Goal: Transaction & Acquisition: Obtain resource

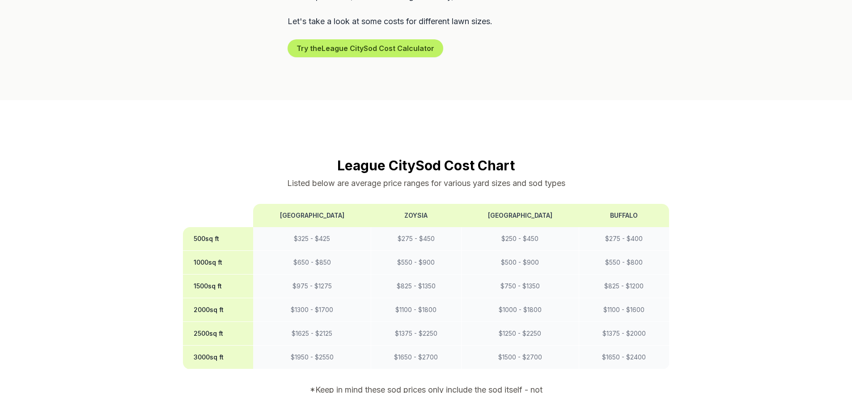
scroll to position [671, 0]
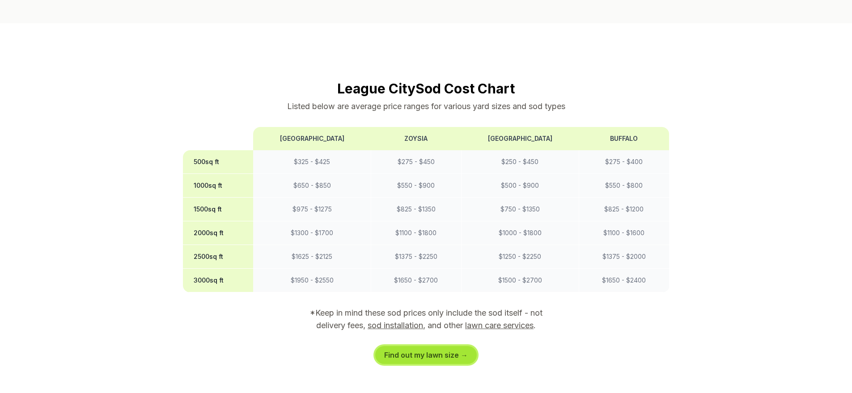
click at [446, 346] on link "Find out my lawn size →" at bounding box center [426, 355] width 102 height 18
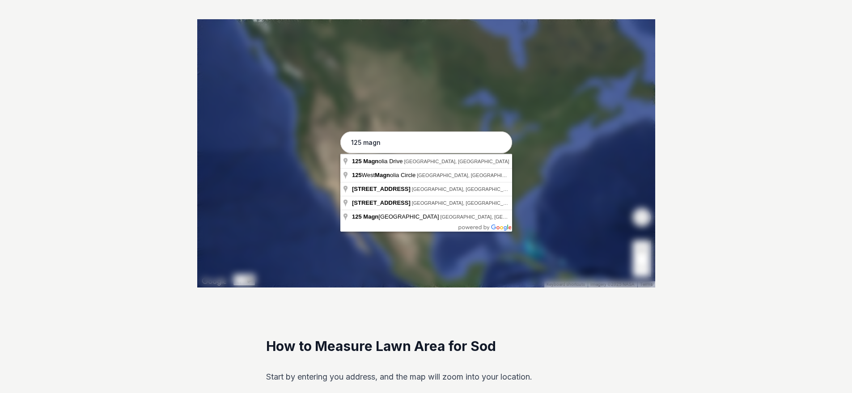
scroll to position [179, 0]
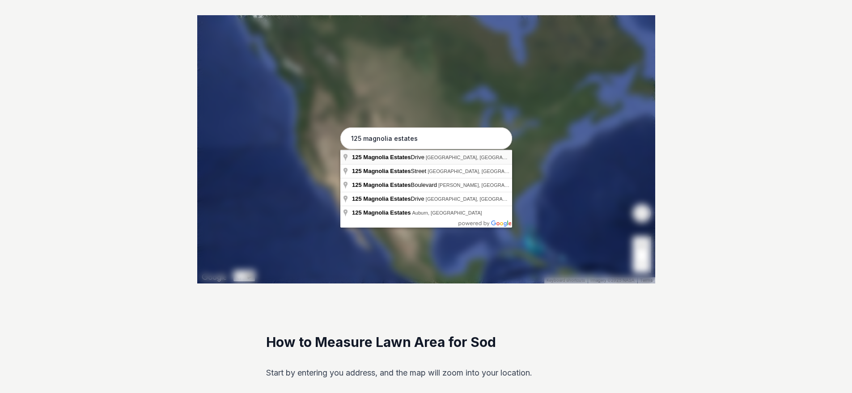
type input "[STREET_ADDRESS]"
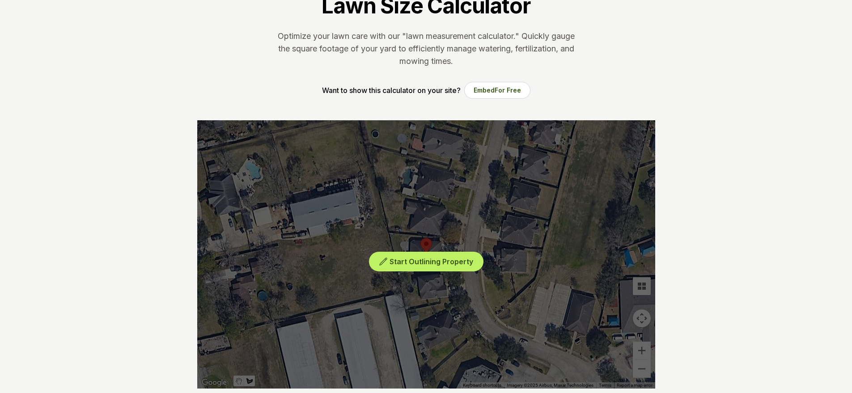
scroll to position [89, 0]
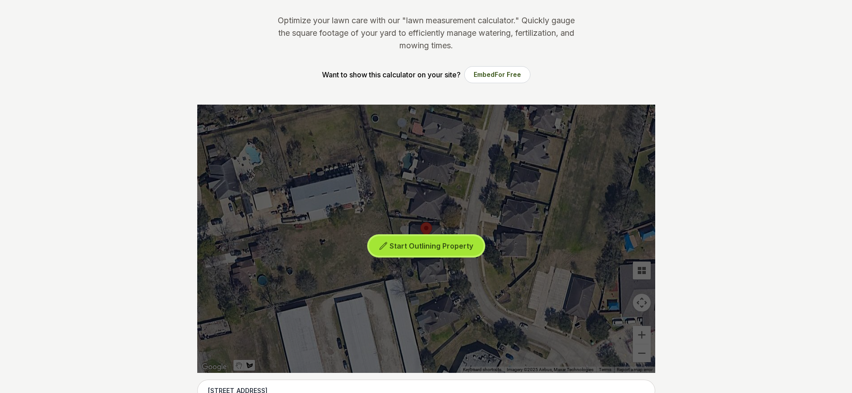
click at [458, 245] on span "Start Outlining Property" at bounding box center [431, 245] width 84 height 9
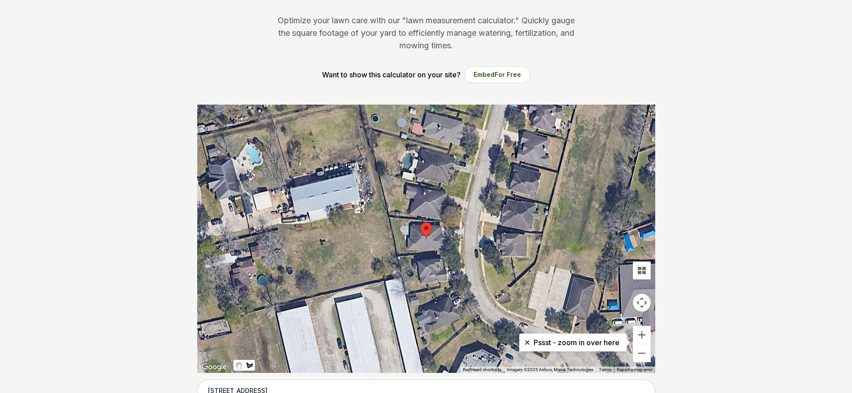
scroll to position [179, 0]
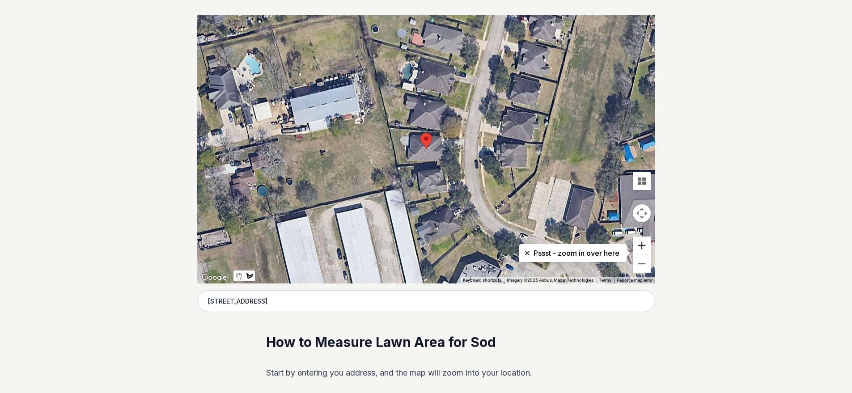
click at [640, 246] on button "Zoom in" at bounding box center [642, 246] width 18 height 18
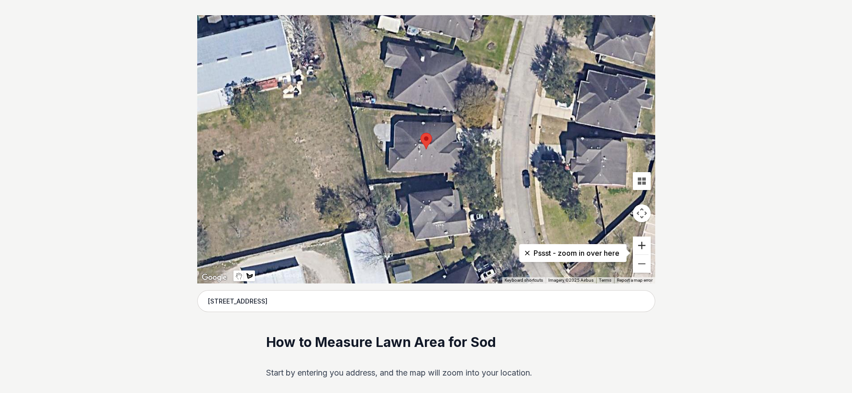
click at [640, 246] on button "Zoom in" at bounding box center [642, 246] width 18 height 18
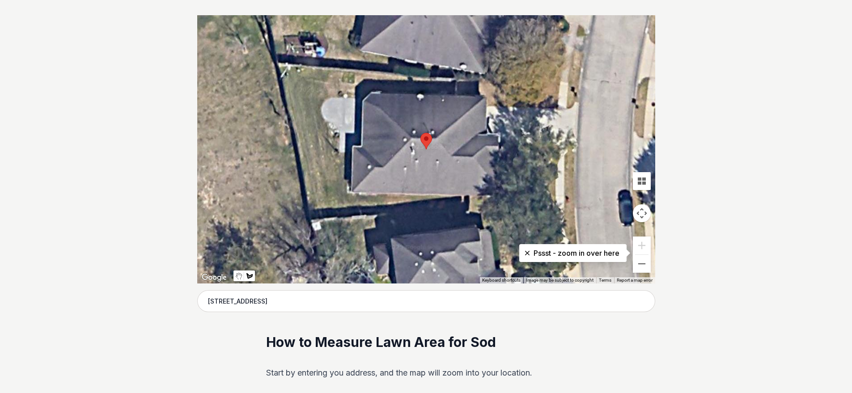
click at [456, 80] on div at bounding box center [426, 149] width 458 height 268
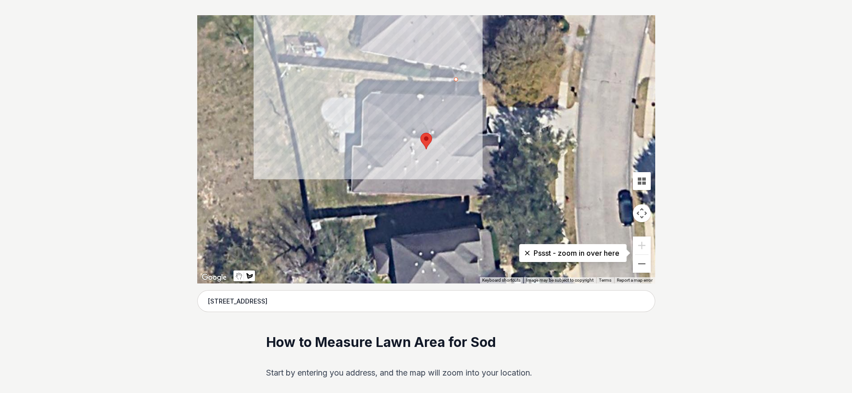
click at [278, 65] on div at bounding box center [426, 149] width 458 height 268
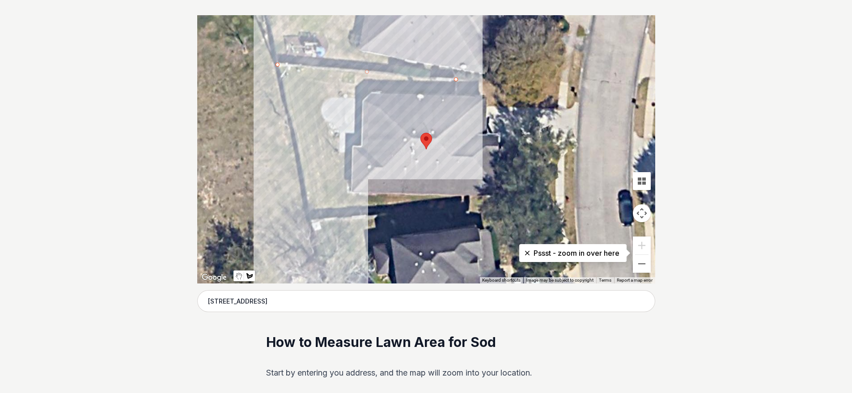
click at [310, 222] on div at bounding box center [426, 149] width 458 height 268
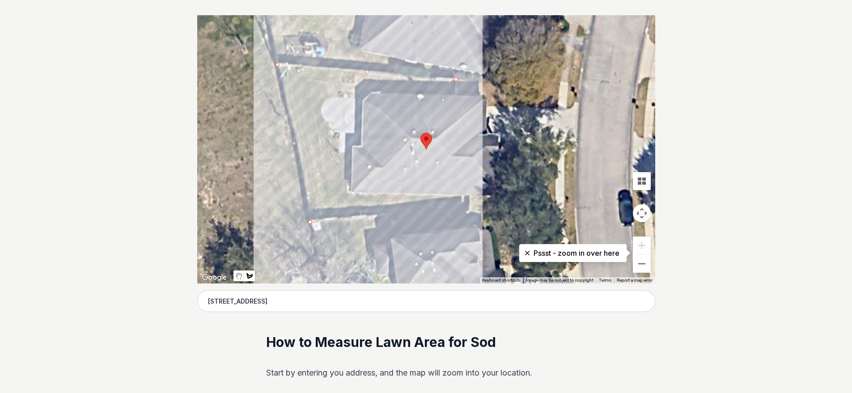
click at [469, 210] on div at bounding box center [426, 149] width 458 height 268
click at [469, 196] on div at bounding box center [426, 149] width 458 height 268
click at [347, 193] on div at bounding box center [426, 149] width 458 height 268
click at [346, 153] on div at bounding box center [426, 149] width 458 height 268
click at [338, 151] on div at bounding box center [426, 149] width 458 height 268
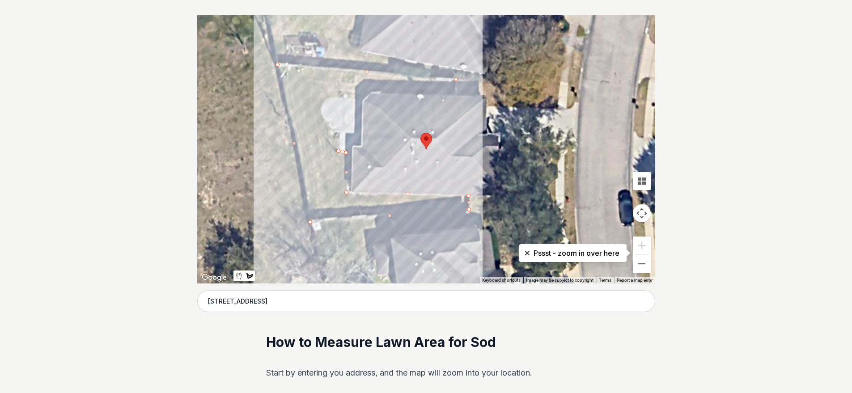
click at [338, 131] on div at bounding box center [426, 149] width 458 height 268
click at [321, 114] on div at bounding box center [426, 149] width 458 height 268
click at [321, 104] on div at bounding box center [426, 149] width 458 height 268
click at [330, 97] on div at bounding box center [426, 149] width 458 height 268
click at [455, 103] on div at bounding box center [426, 149] width 458 height 268
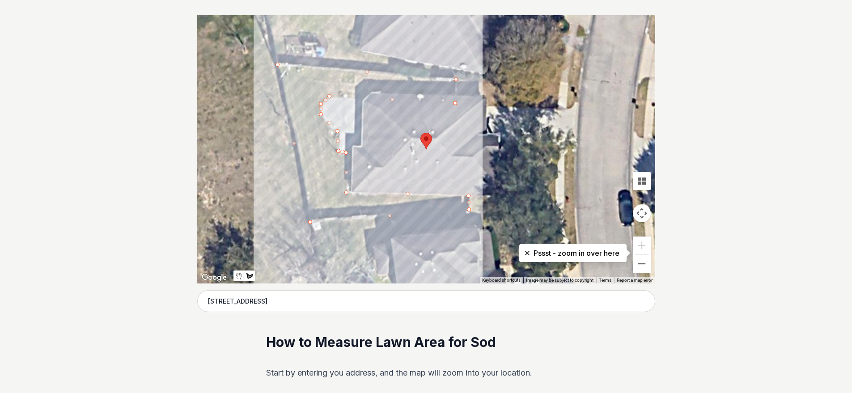
click at [455, 80] on div at bounding box center [426, 149] width 458 height 268
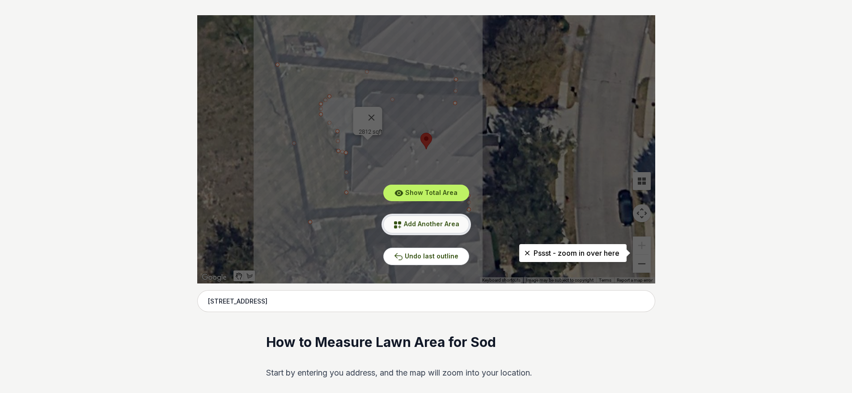
click at [450, 221] on span "Add Another Area" at bounding box center [431, 224] width 55 height 8
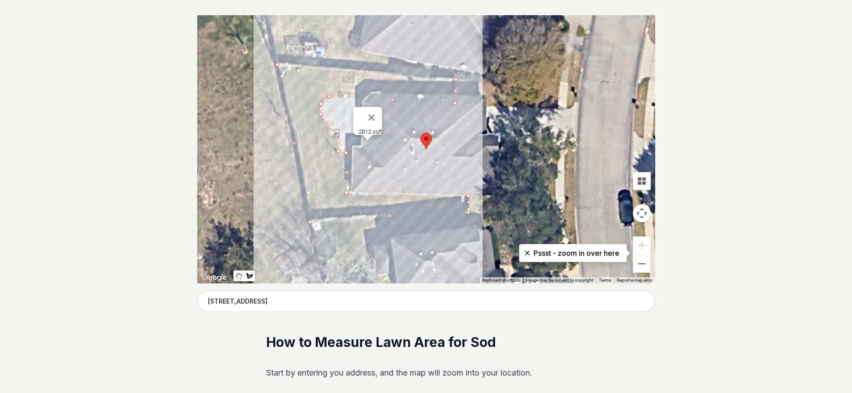
click at [469, 209] on div at bounding box center [426, 149] width 458 height 268
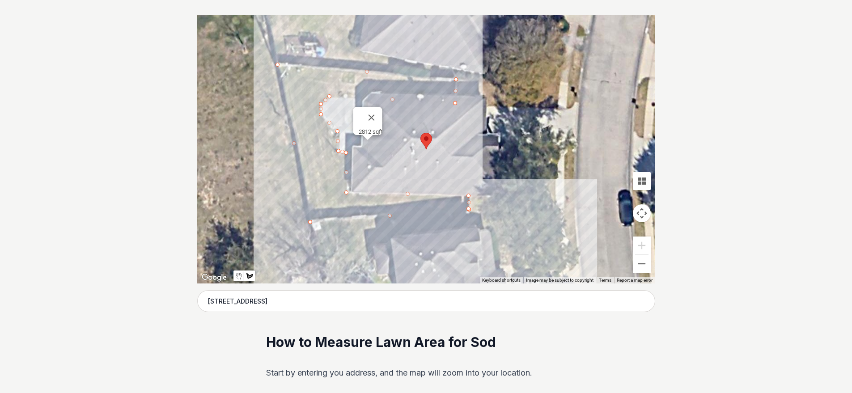
click at [557, 213] on div at bounding box center [426, 149] width 458 height 268
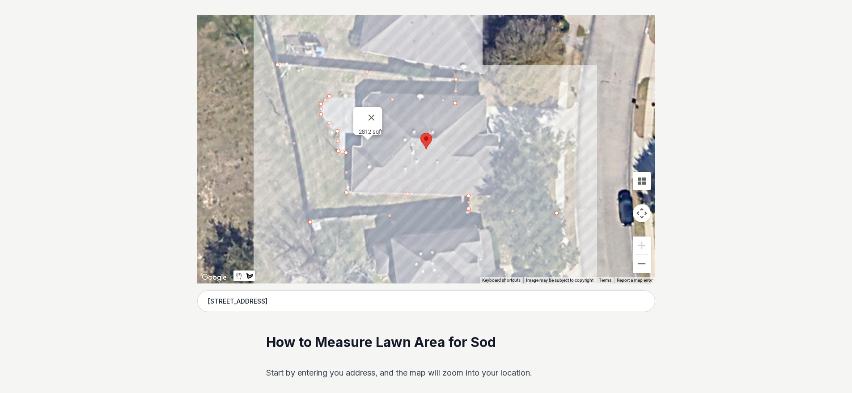
click at [557, 144] on div at bounding box center [426, 149] width 458 height 268
click at [511, 144] on div at bounding box center [426, 149] width 458 height 268
click at [507, 197] on div at bounding box center [426, 149] width 458 height 268
click at [468, 196] on div at bounding box center [426, 149] width 458 height 268
click at [468, 210] on div at bounding box center [426, 149] width 458 height 268
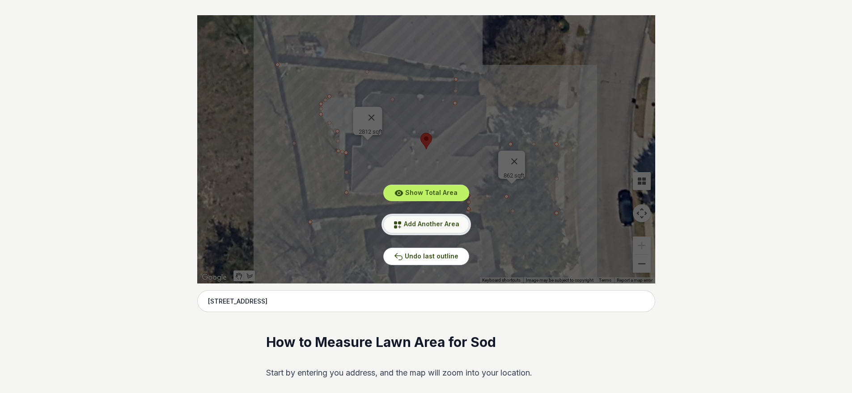
click at [452, 224] on span "Add Another Area" at bounding box center [431, 224] width 55 height 8
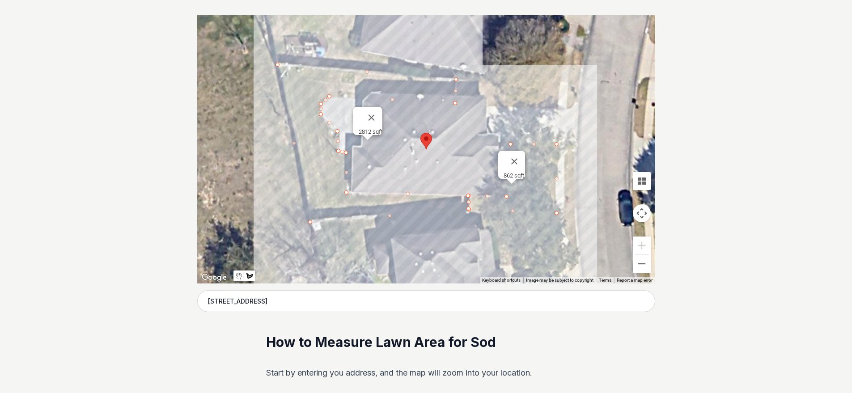
click at [455, 79] on div at bounding box center [426, 149] width 458 height 268
click at [560, 95] on div at bounding box center [426, 149] width 458 height 268
click at [557, 108] on div at bounding box center [426, 149] width 458 height 268
click at [455, 103] on div at bounding box center [426, 149] width 458 height 268
click at [455, 78] on div at bounding box center [426, 149] width 458 height 268
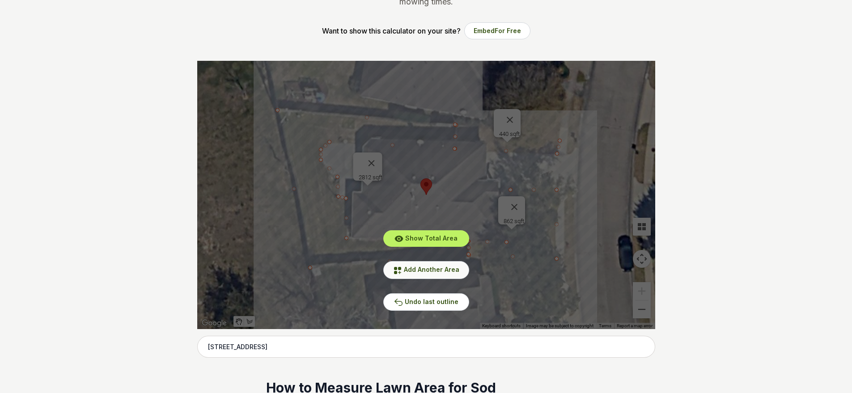
scroll to position [134, 0]
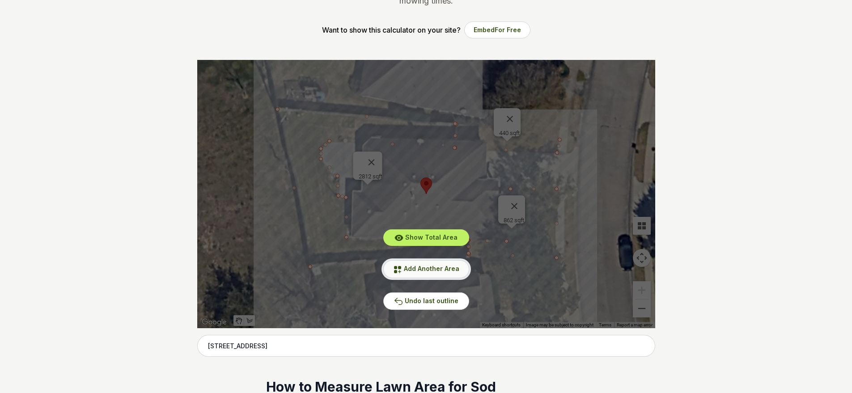
click at [440, 269] on span "Add Another Area" at bounding box center [431, 269] width 55 height 8
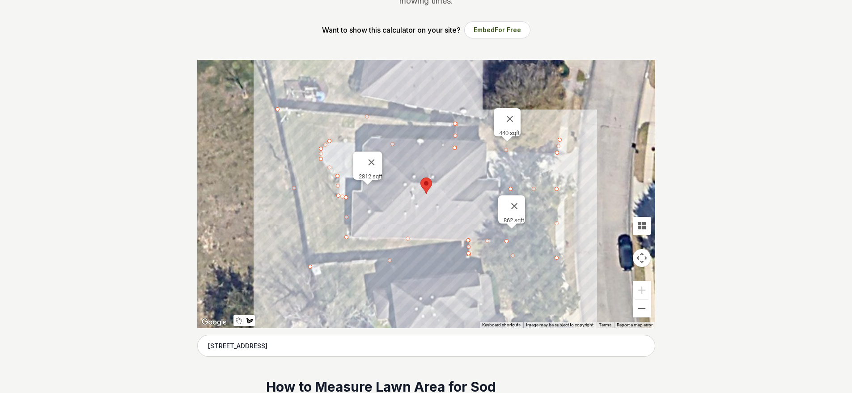
click at [564, 258] on div at bounding box center [426, 194] width 458 height 268
click at [565, 199] on div at bounding box center [426, 194] width 458 height 268
click at [573, 196] on div at bounding box center [426, 194] width 458 height 268
click at [576, 199] on div at bounding box center [426, 194] width 458 height 268
click at [575, 261] on div at bounding box center [426, 194] width 458 height 268
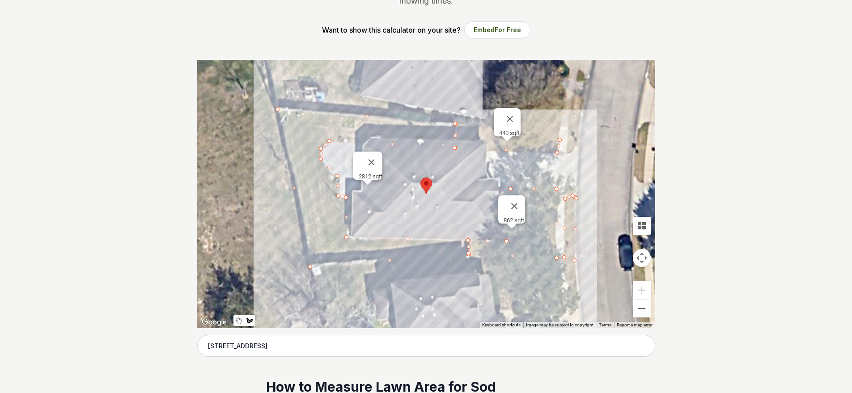
click at [563, 257] on div at bounding box center [426, 194] width 458 height 268
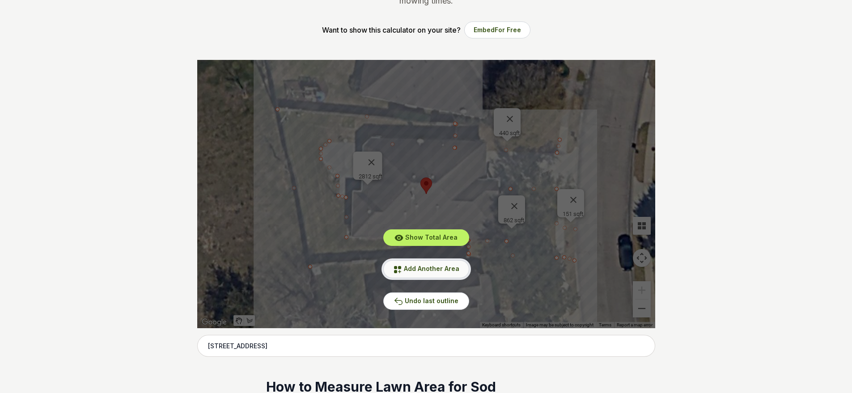
click at [443, 271] on span "Add Another Area" at bounding box center [431, 269] width 55 height 8
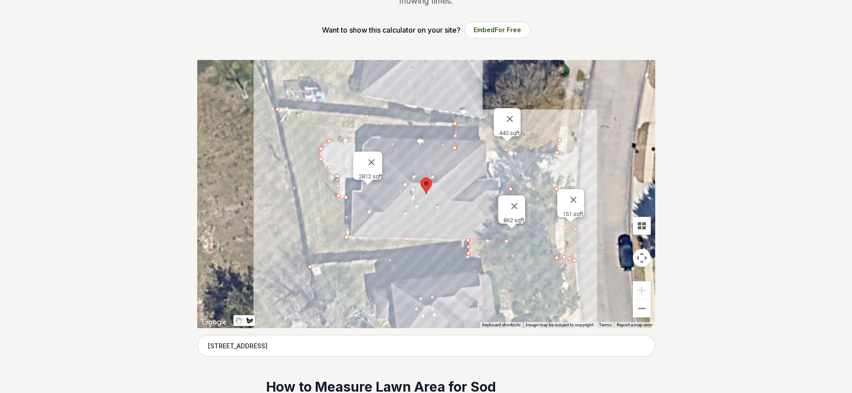
click at [567, 153] on div at bounding box center [426, 194] width 458 height 268
click at [567, 139] on div at bounding box center [426, 194] width 458 height 268
click at [579, 140] on div at bounding box center [426, 194] width 458 height 268
click at [579, 146] on div at bounding box center [426, 194] width 458 height 268
click at [574, 146] on div at bounding box center [426, 194] width 458 height 268
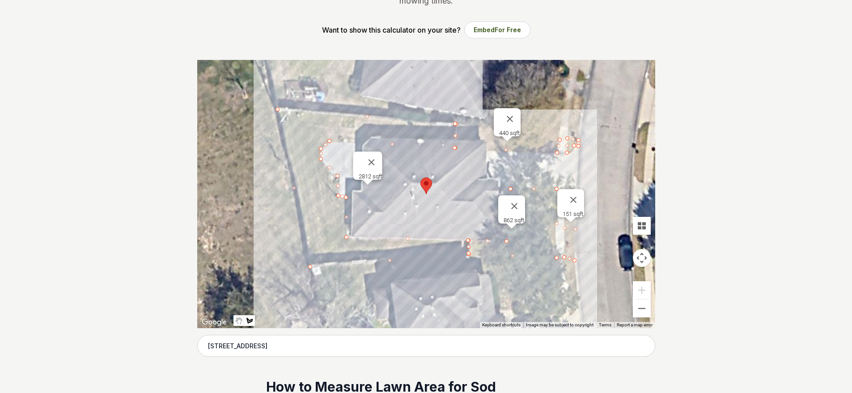
click at [572, 152] on div at bounding box center [426, 194] width 458 height 268
click at [568, 153] on div at bounding box center [426, 194] width 458 height 268
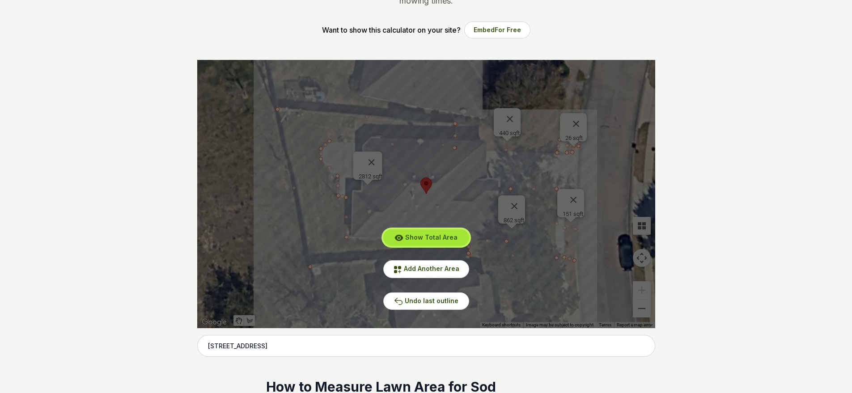
click at [451, 241] on span "Show Total Area" at bounding box center [431, 237] width 52 height 8
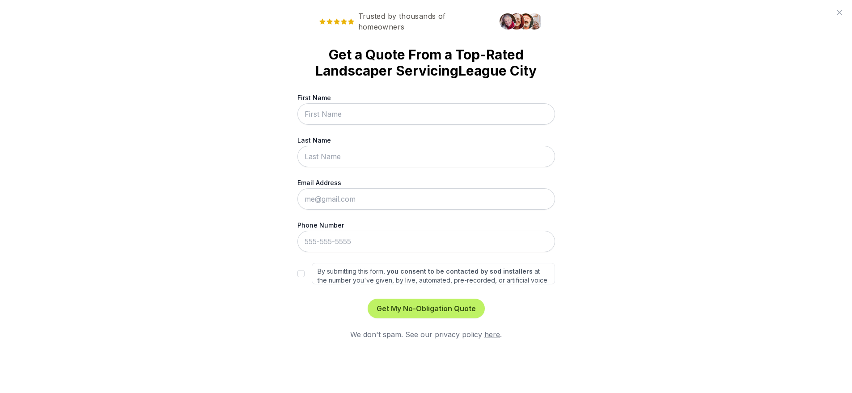
scroll to position [0, 0]
click at [846, 15] on icon at bounding box center [846, 12] width 11 height 11
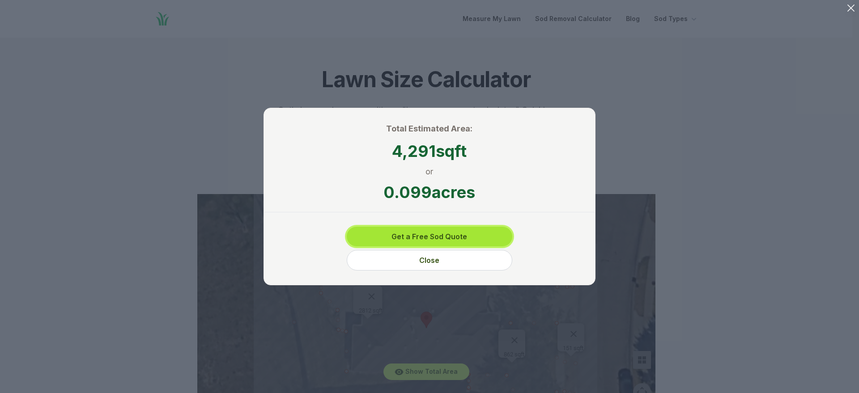
click at [416, 235] on button "Get a Free Sod Quote" at bounding box center [429, 237] width 165 height 20
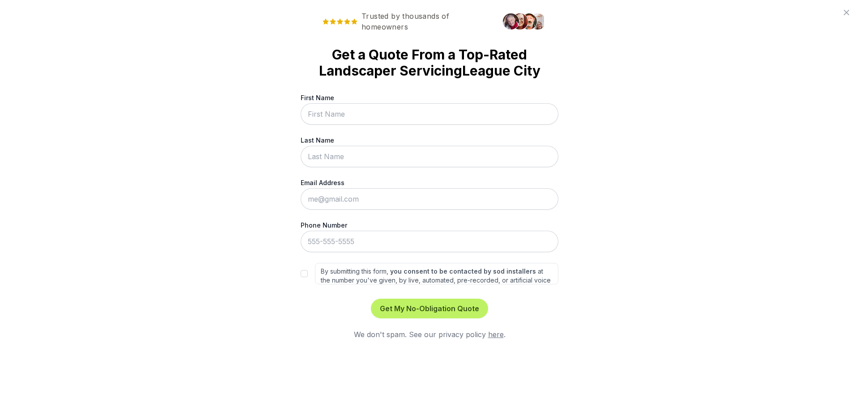
click at [450, 106] on input "First Name" at bounding box center [429, 113] width 258 height 21
type input "[PERSON_NAME]"
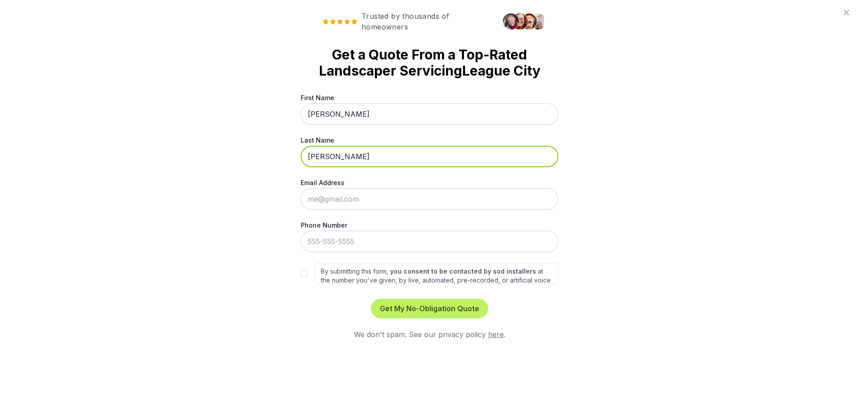
type input "[PERSON_NAME]"
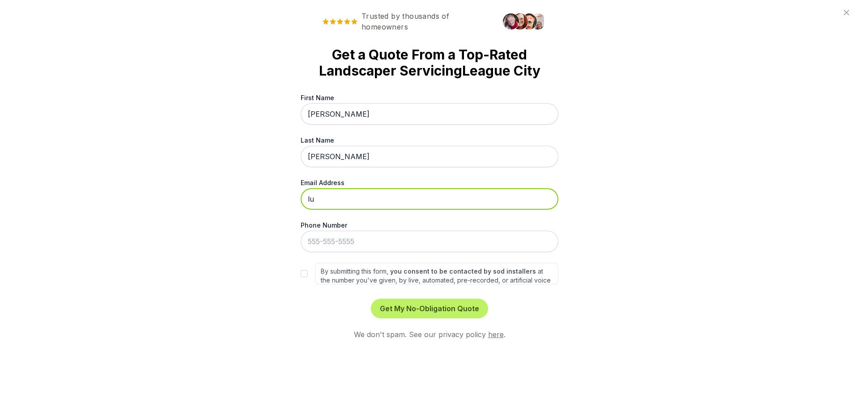
type input "l"
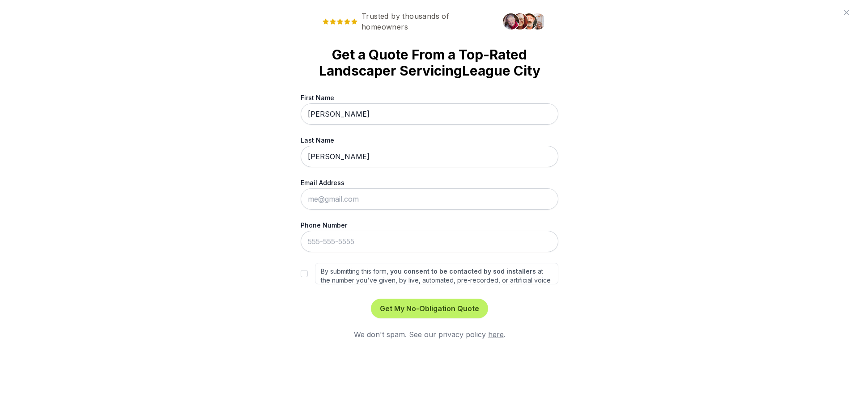
click at [846, 17] on icon at bounding box center [846, 12] width 11 height 11
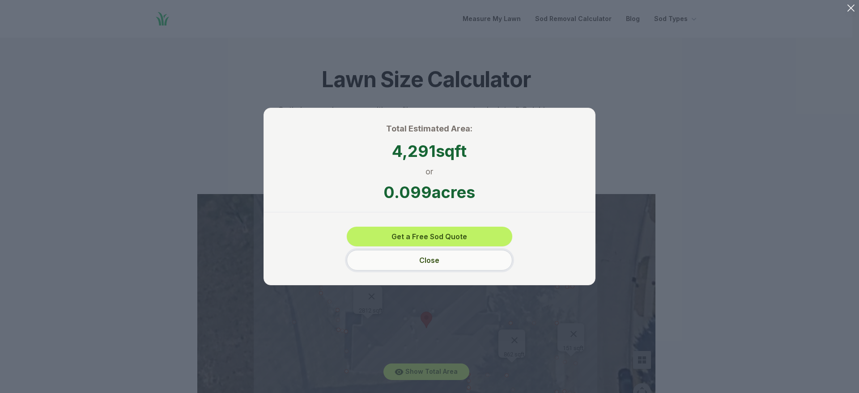
click at [450, 258] on button "Close" at bounding box center [429, 260] width 165 height 21
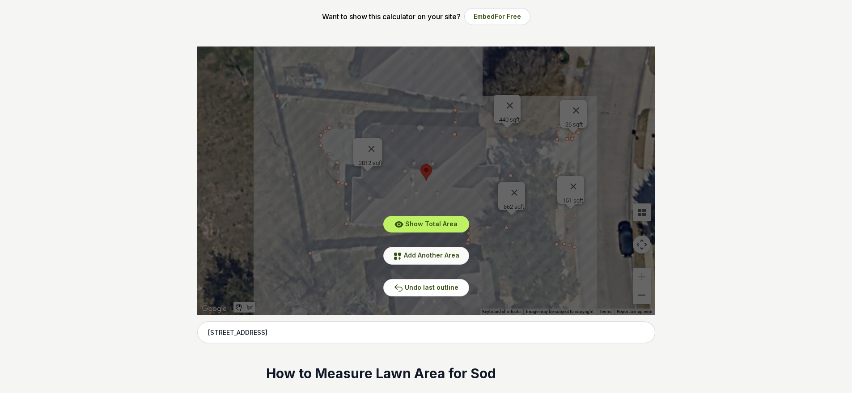
scroll to position [134, 0]
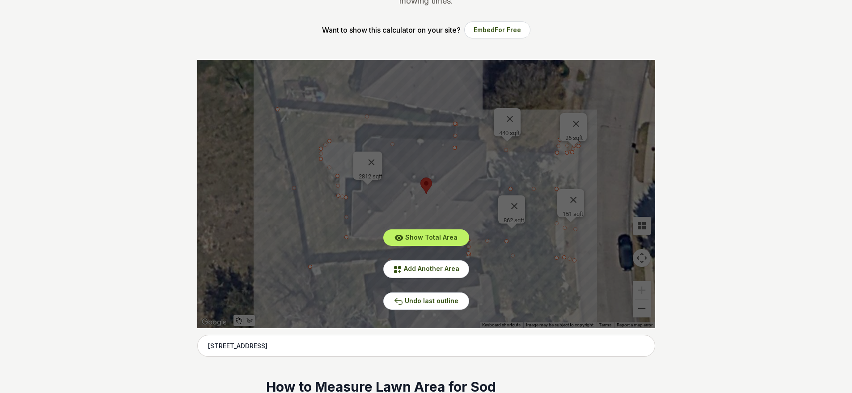
click at [608, 270] on div "Show Total Area Add Another Area Undo last outline" at bounding box center [426, 194] width 458 height 268
click at [433, 264] on button "Add Another Area" at bounding box center [426, 268] width 86 height 17
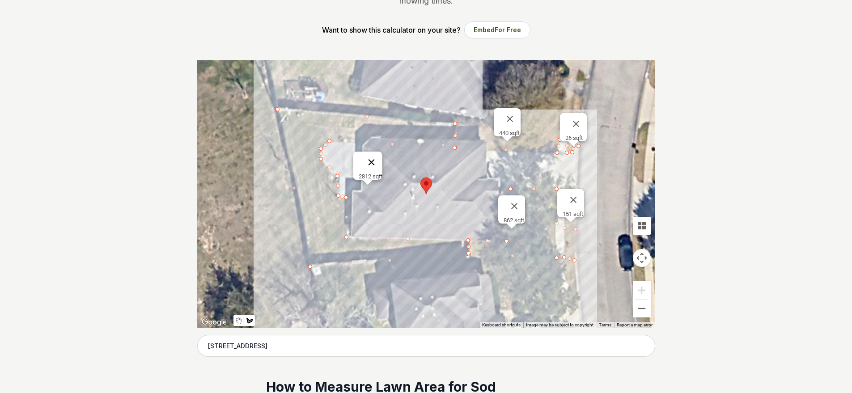
click at [376, 157] on button "Close" at bounding box center [370, 162] width 21 height 21
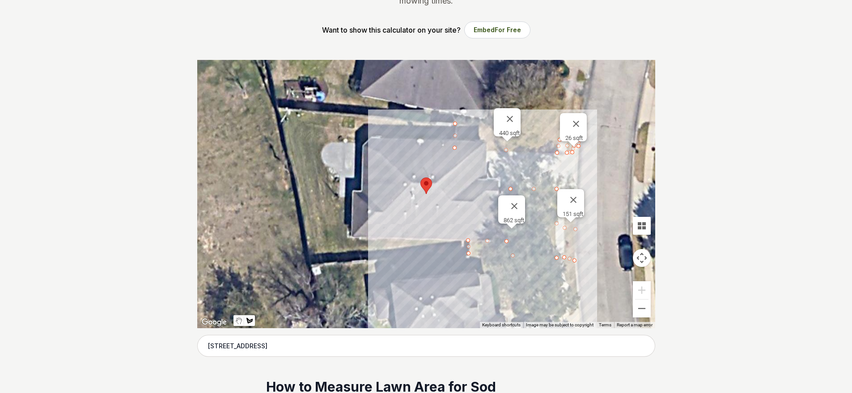
click at [454, 188] on div at bounding box center [426, 194] width 458 height 268
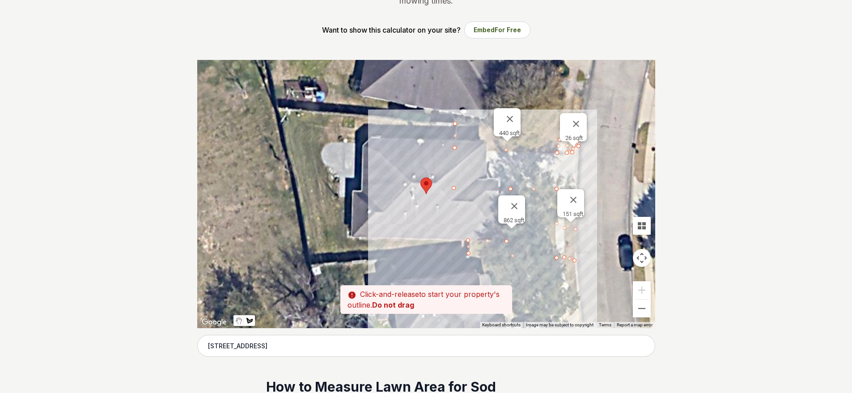
click at [453, 187] on div at bounding box center [426, 194] width 458 height 268
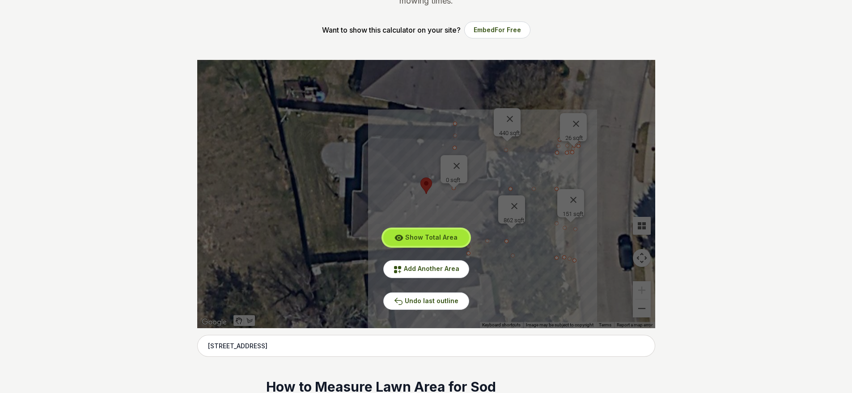
click at [440, 236] on span "Show Total Area" at bounding box center [431, 237] width 52 height 8
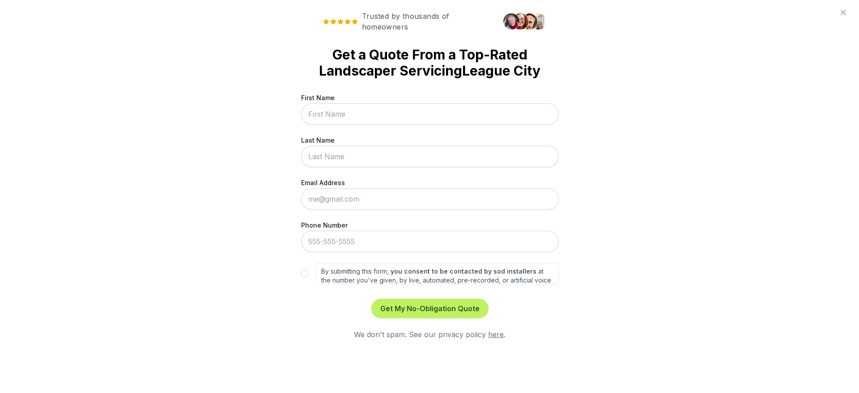
scroll to position [0, 0]
click at [844, 13] on icon at bounding box center [846, 12] width 11 height 11
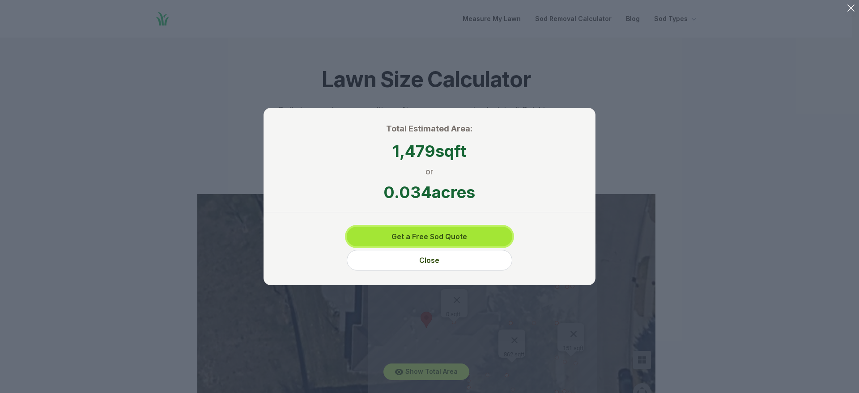
click at [472, 234] on button "Get a Free Sod Quote" at bounding box center [429, 237] width 165 height 20
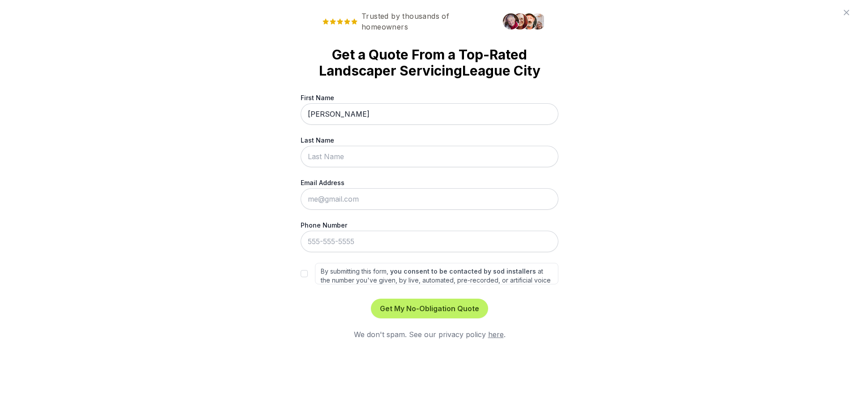
type input "[PERSON_NAME]"
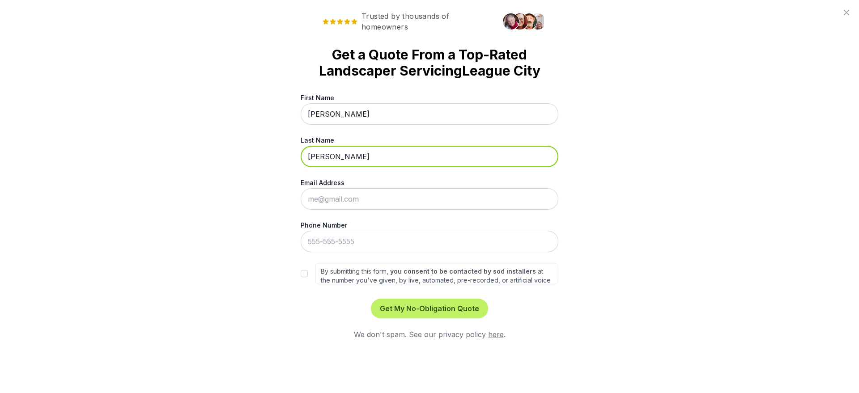
type input "[PERSON_NAME]"
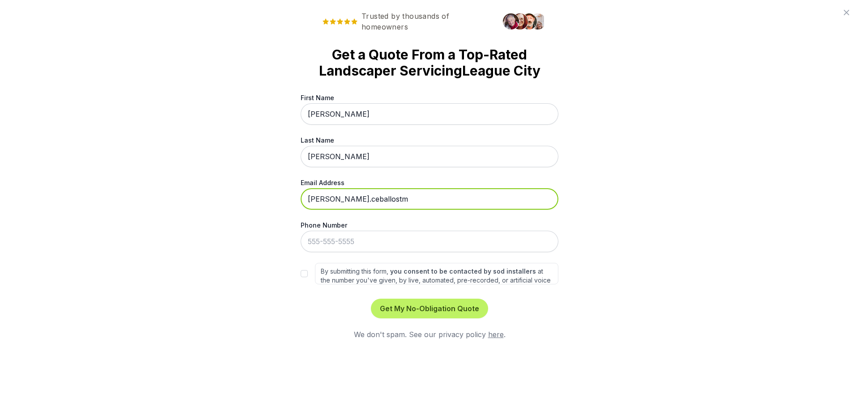
type input "[PERSON_NAME][EMAIL_ADDRESS][DOMAIN_NAME]"
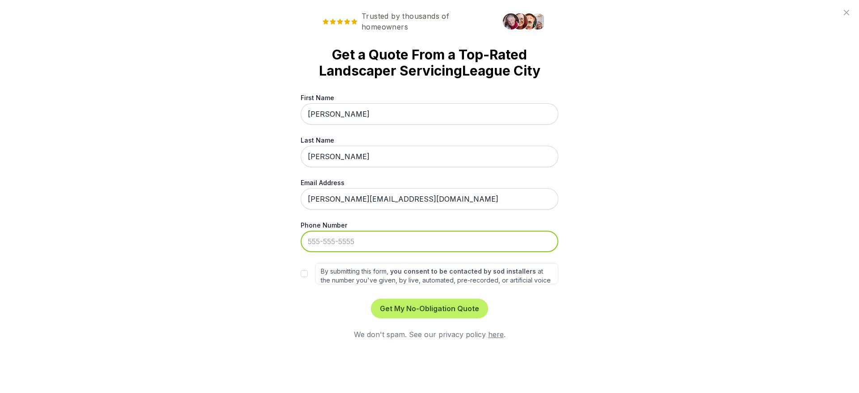
click at [481, 245] on input "Phone Number" at bounding box center [429, 241] width 258 height 21
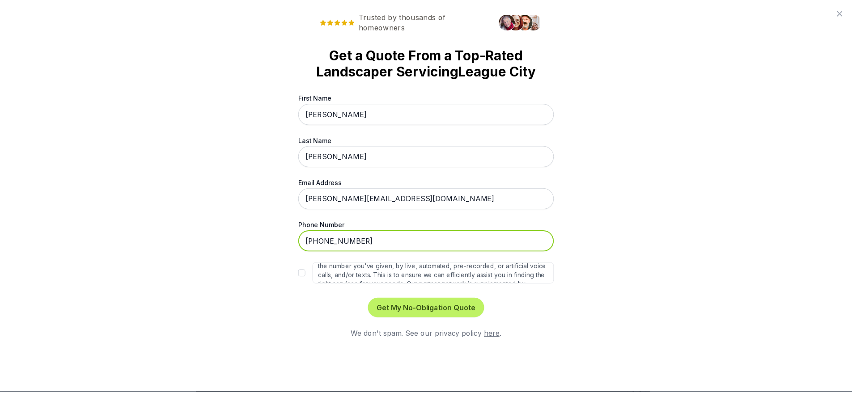
scroll to position [21, 0]
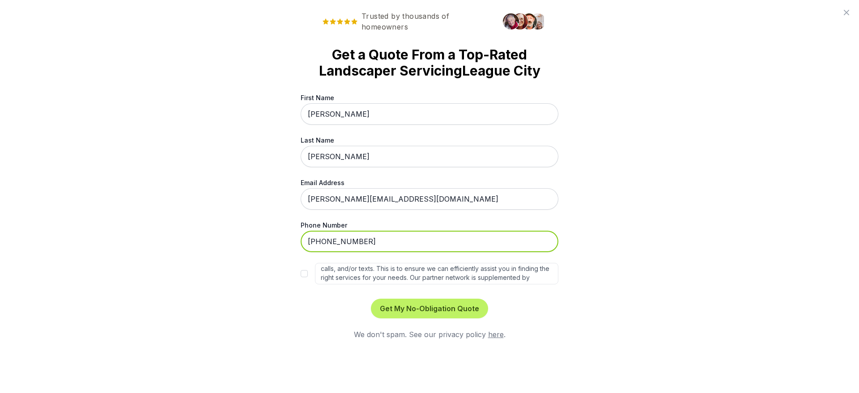
type input "[PHONE_NUMBER]"
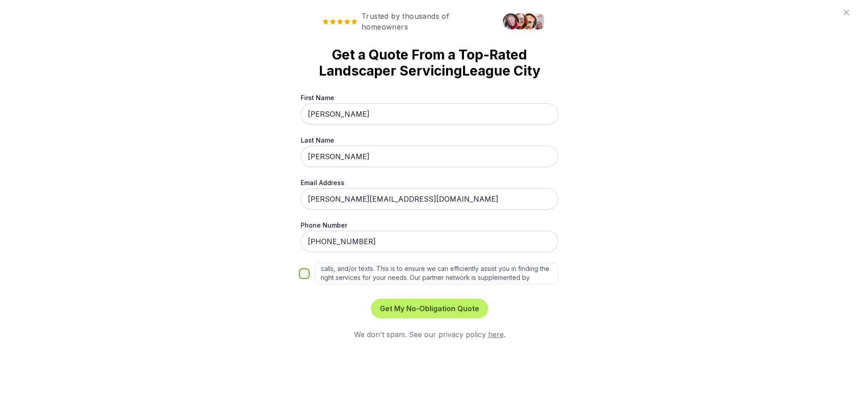
click at [304, 275] on input "By submitting this form, you consent to be contacted by sod installers at the n…" at bounding box center [303, 273] width 7 height 7
checkbox input "true"
click at [846, 13] on icon at bounding box center [845, 12] width 5 height 5
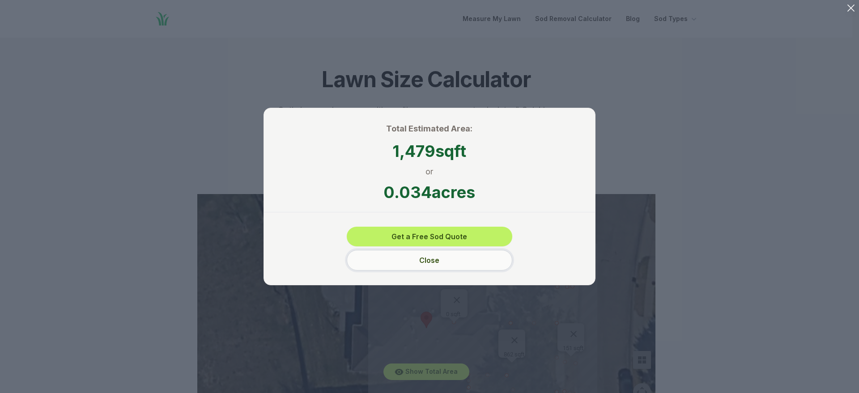
click at [445, 256] on button "Close" at bounding box center [429, 260] width 165 height 21
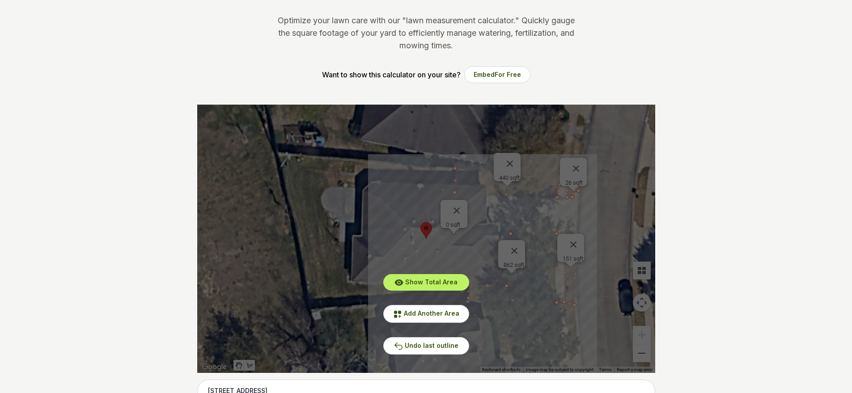
scroll to position [0, 0]
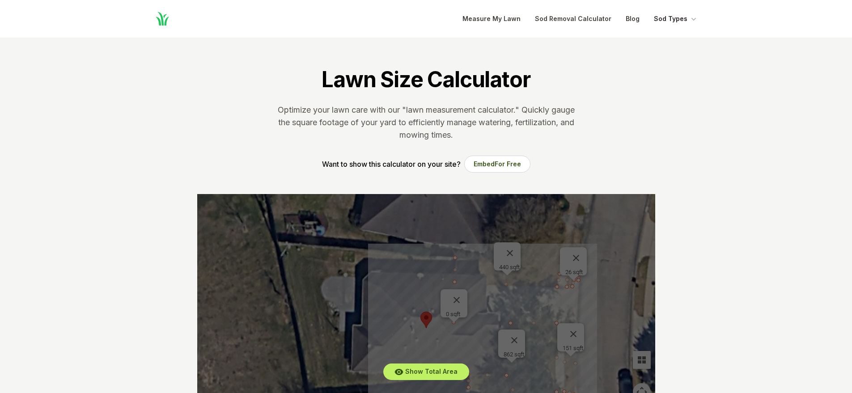
click at [694, 19] on icon "Global" at bounding box center [693, 18] width 9 height 9
